Goal: Task Accomplishment & Management: Manage account settings

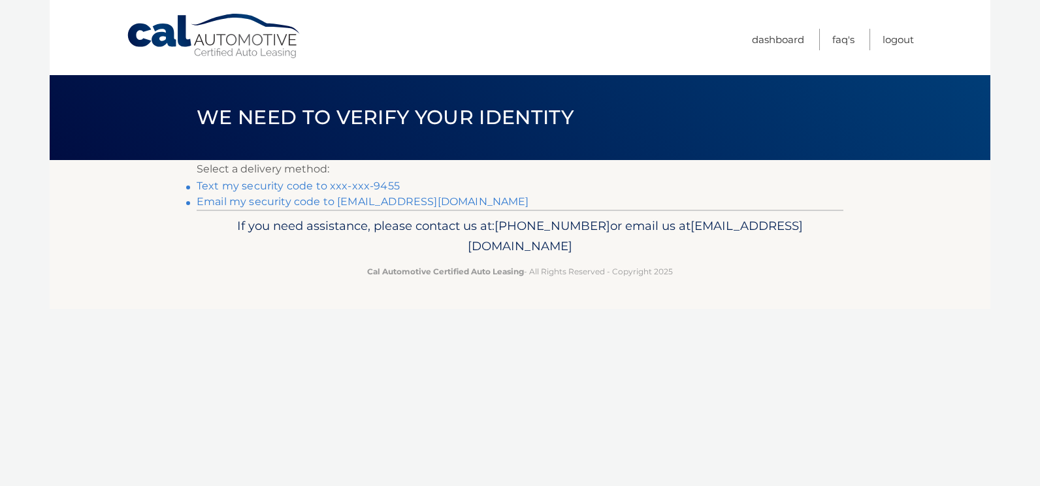
click at [361, 183] on link "Text my security code to xxx-xxx-9455" at bounding box center [298, 186] width 203 height 12
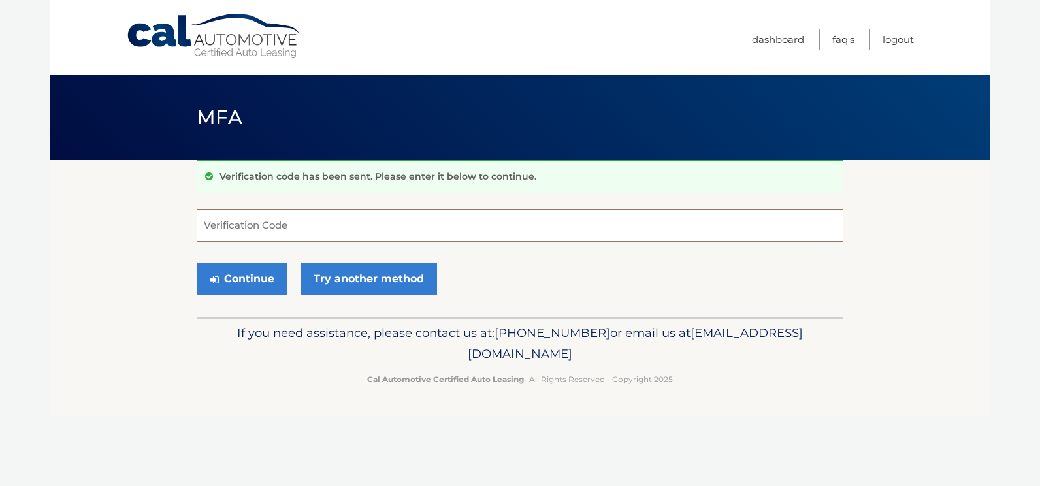
click at [279, 228] on input "Verification Code" at bounding box center [520, 225] width 647 height 33
type input "115381"
click at [218, 281] on icon "submit" at bounding box center [214, 279] width 9 height 10
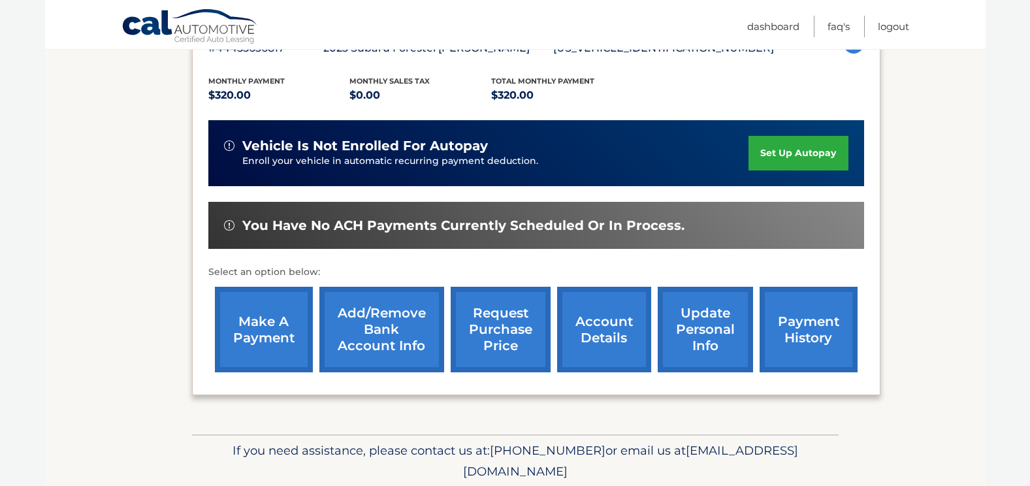
scroll to position [257, 0]
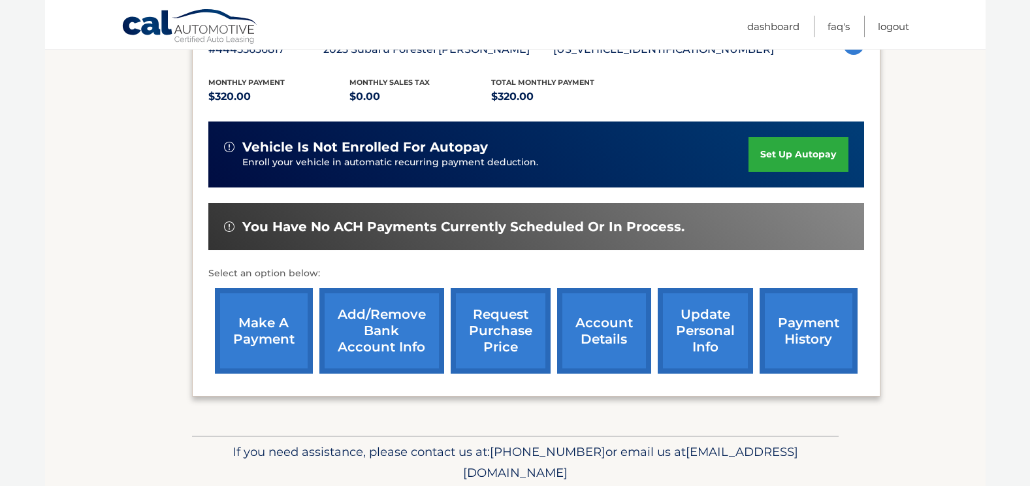
click at [266, 326] on link "make a payment" at bounding box center [264, 331] width 98 height 86
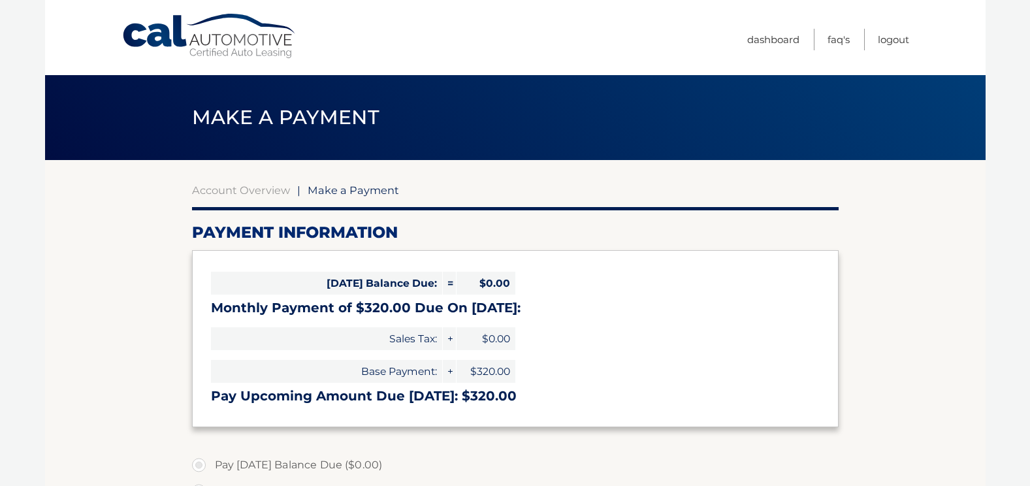
select select "YjlhNTY3M2EtZGEwYi00NThmLWI4ZGQtMWJhNzQ2YzJlZDdl"
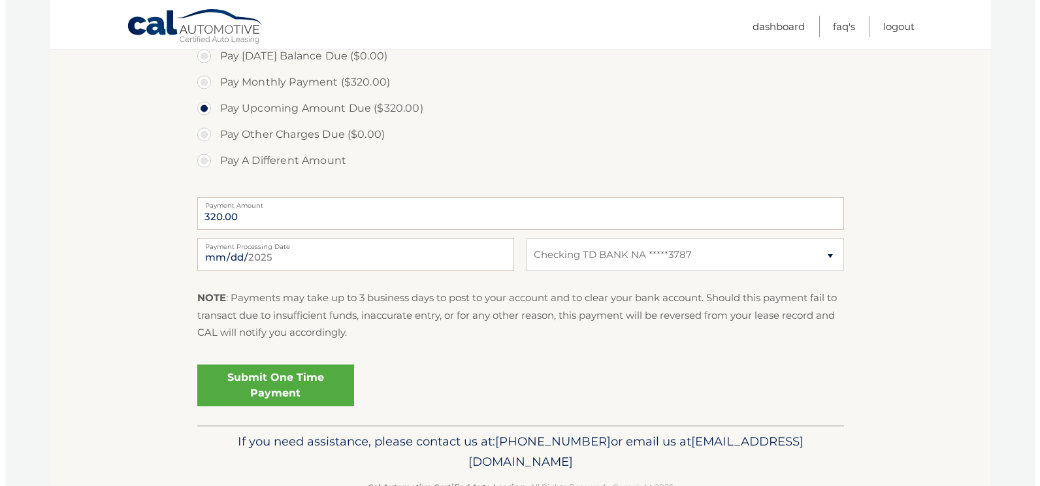
scroll to position [413, 0]
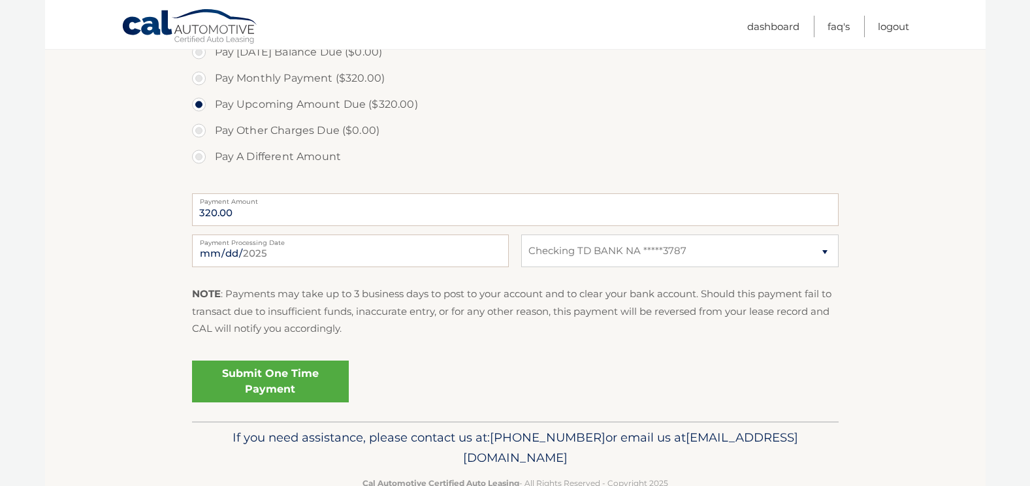
click at [272, 379] on link "Submit One Time Payment" at bounding box center [270, 382] width 157 height 42
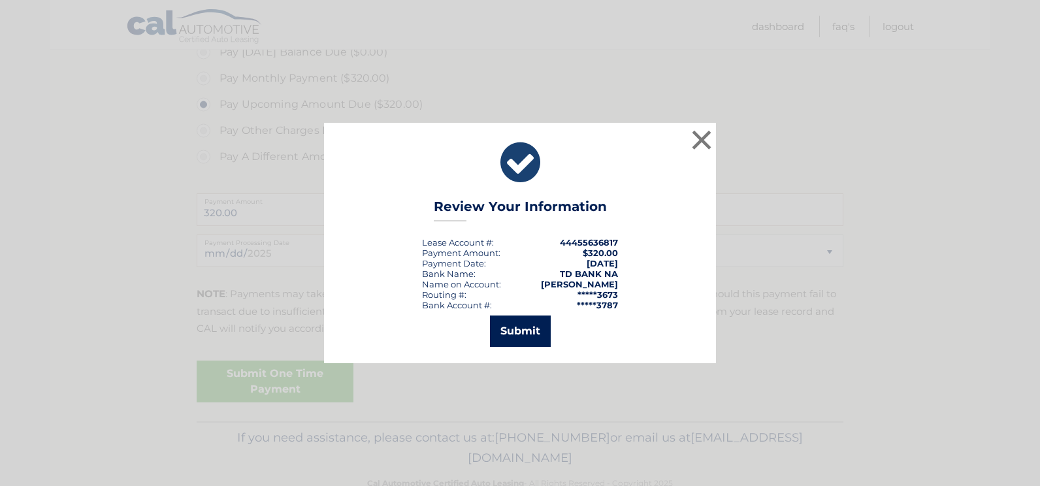
click at [523, 327] on button "Submit" at bounding box center [520, 330] width 61 height 31
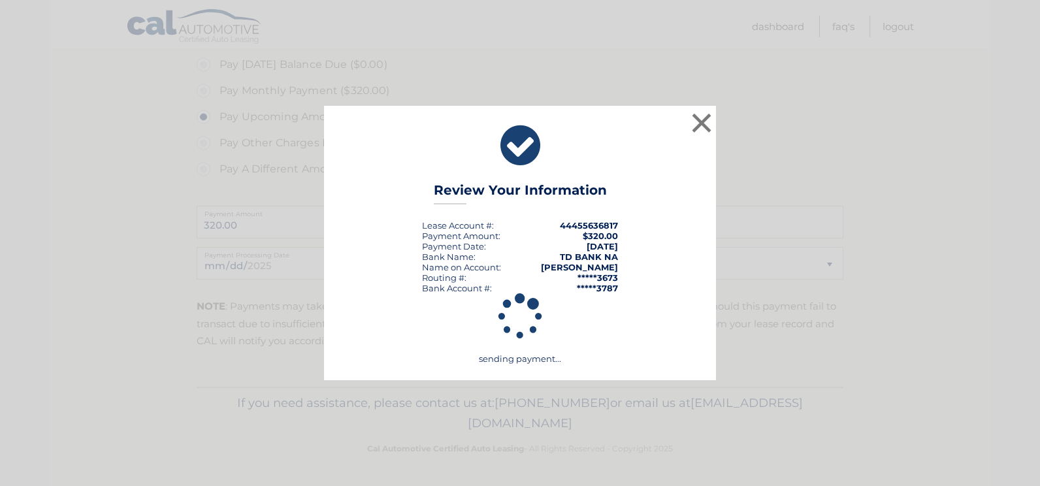
scroll to position [400, 0]
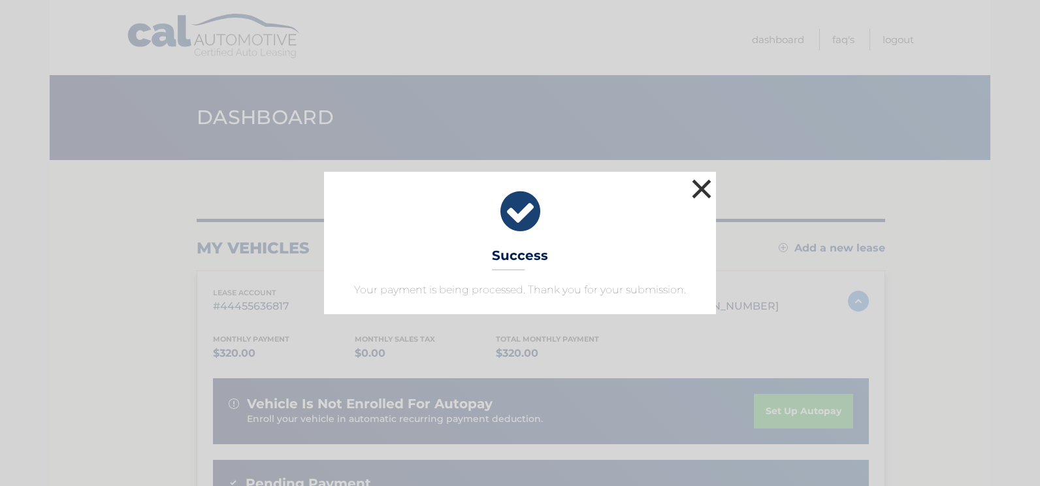
click at [702, 191] on button "×" at bounding box center [701, 189] width 26 height 26
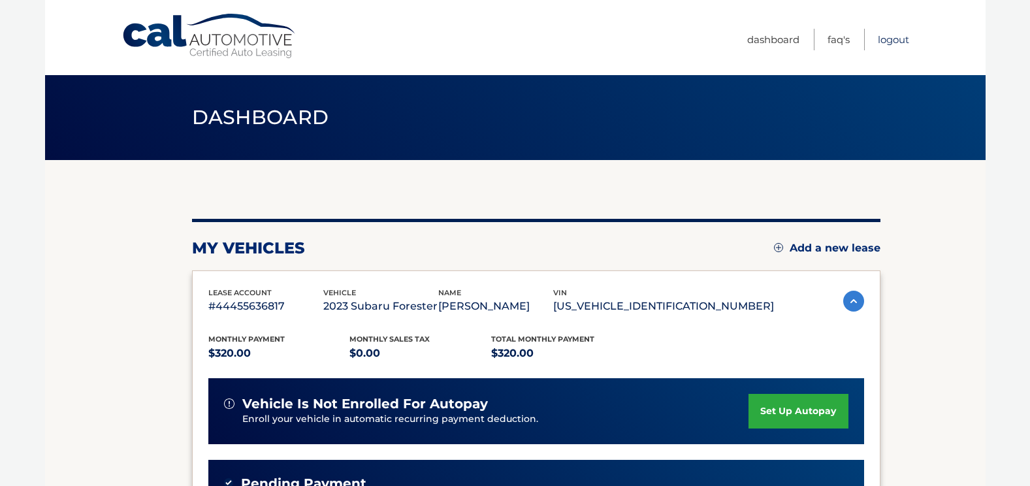
click at [892, 38] on link "Logout" at bounding box center [893, 40] width 31 height 22
